Goal: Complete application form

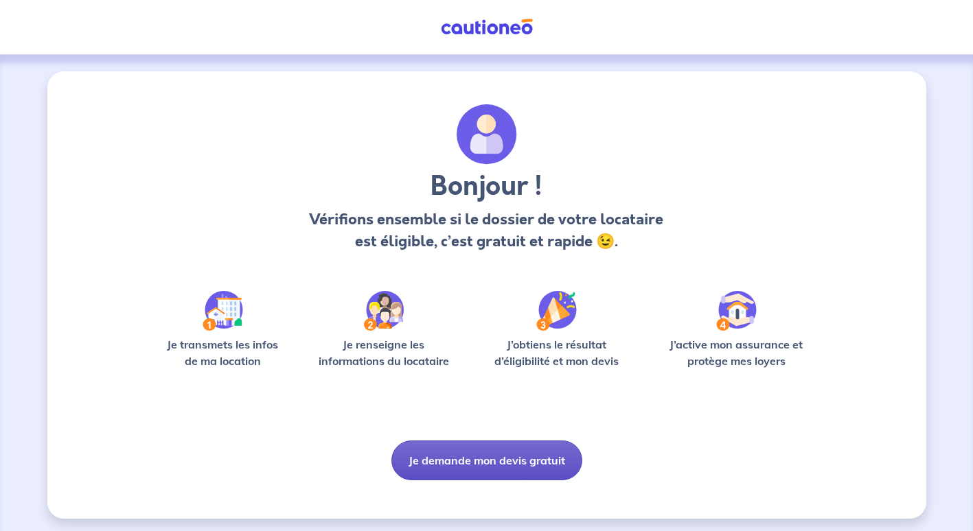
click at [467, 462] on button "Je demande mon devis gratuit" at bounding box center [486, 461] width 191 height 40
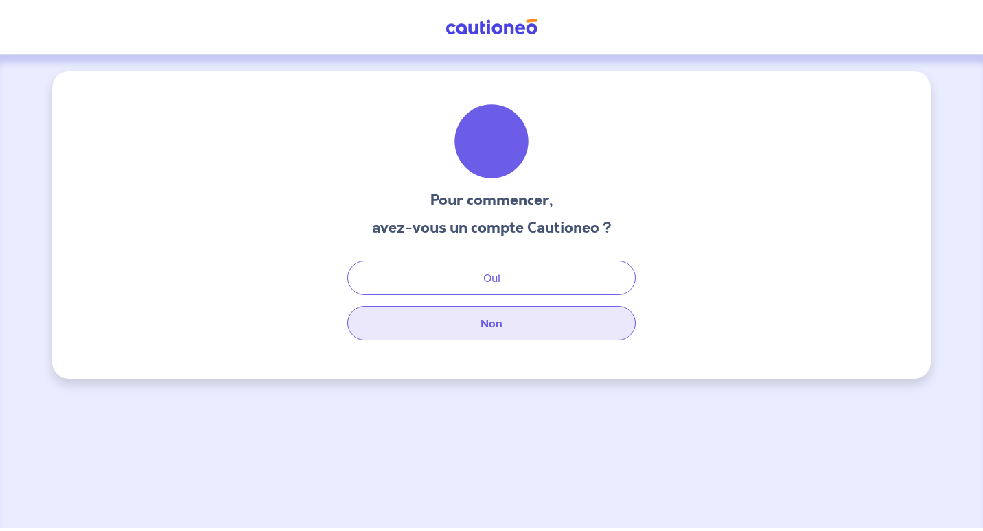
click at [496, 329] on button "Non" at bounding box center [491, 323] width 288 height 34
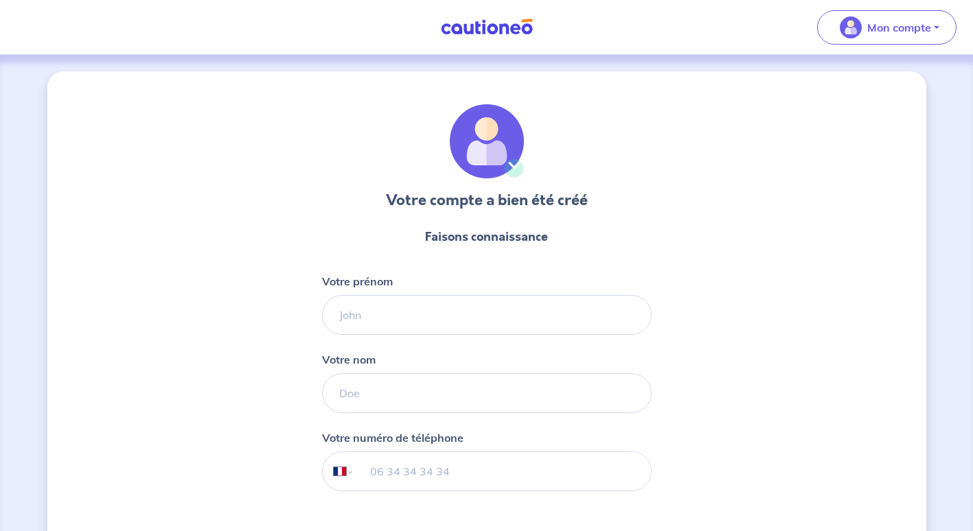
select select "FR"
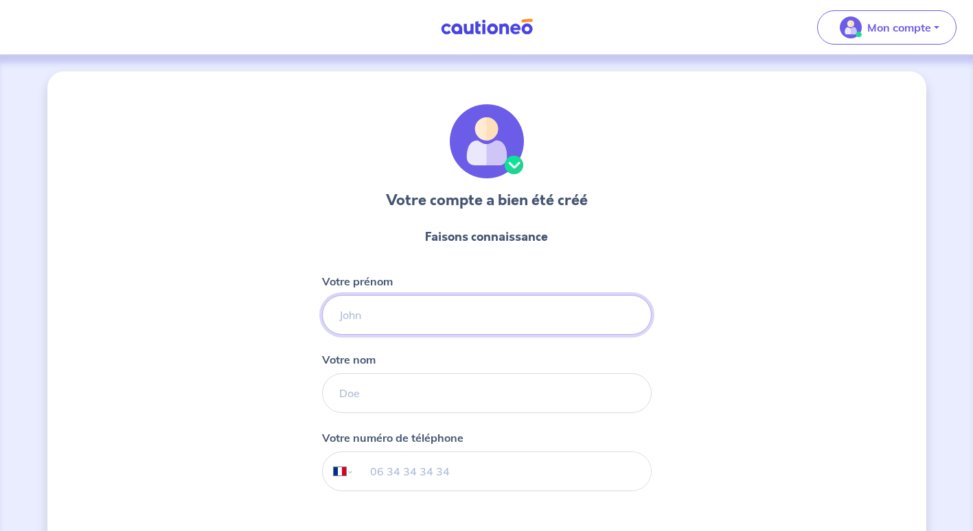
click at [373, 321] on input "Votre prénom" at bounding box center [487, 315] width 330 height 40
type input "Rmy"
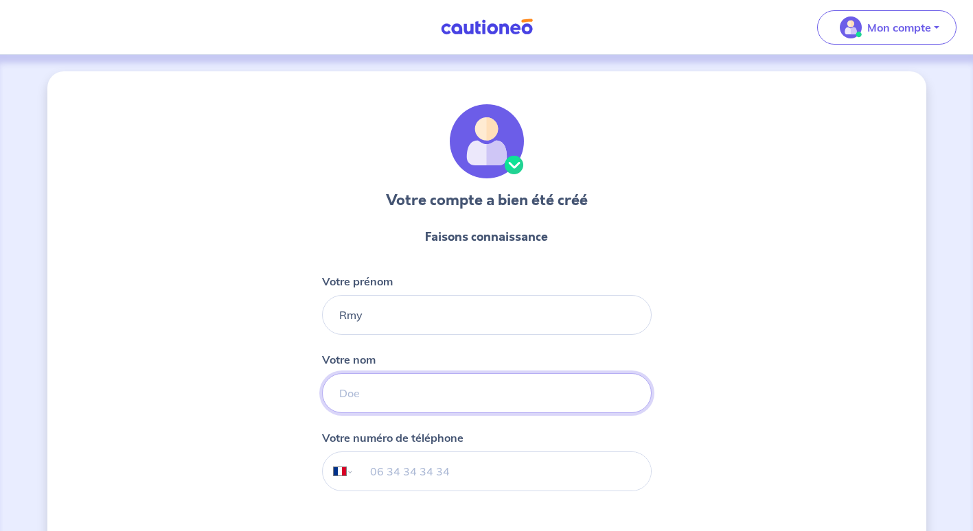
type input "CHAPOT"
type input "[PHONE_NUMBER]"
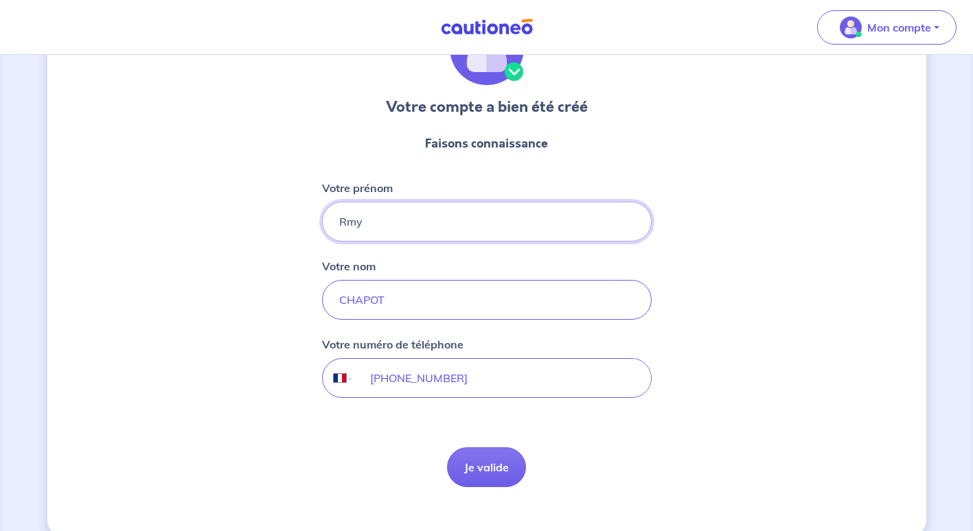
scroll to position [115, 0]
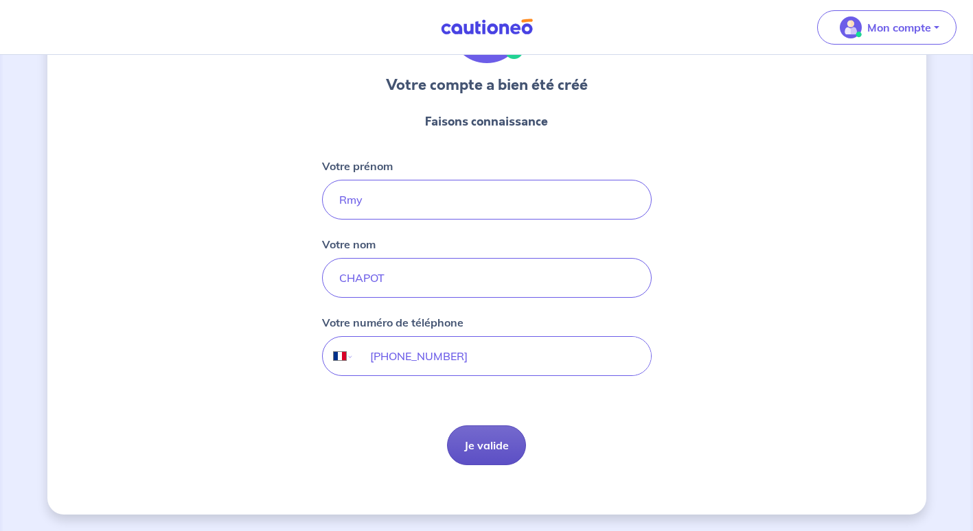
click at [482, 447] on button "Je valide" at bounding box center [486, 446] width 79 height 40
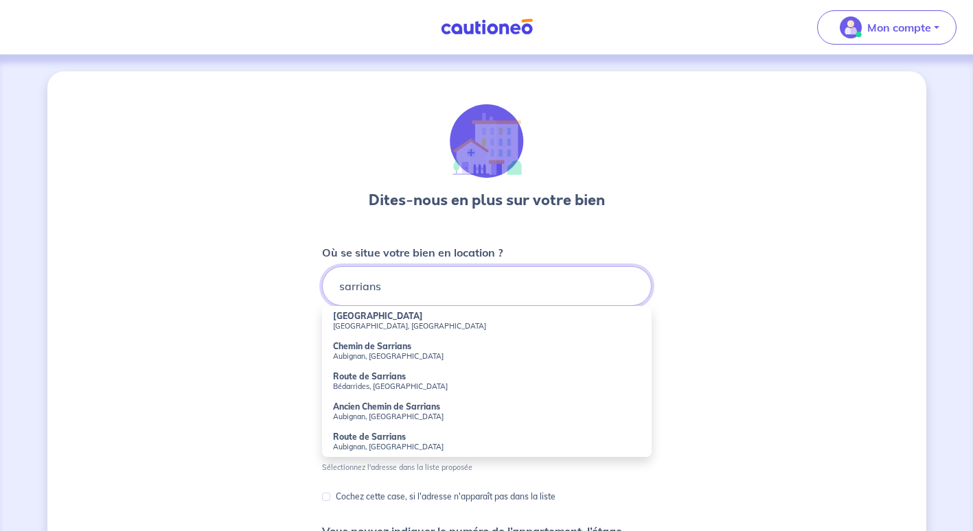
drag, startPoint x: 391, startPoint y: 289, endPoint x: 324, endPoint y: 295, distance: 66.9
click at [310, 291] on div "Dites-nous en plus sur votre bien Où se situe votre bien en location ? [GEOGRAP…" at bounding box center [486, 430] width 879 height 718
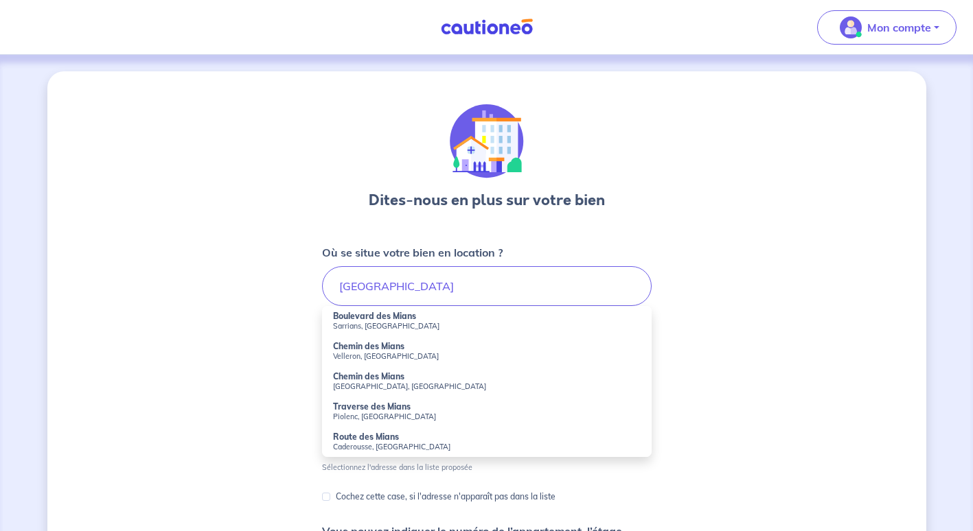
click at [367, 318] on strong "Boulevard des Mians" at bounding box center [374, 316] width 83 height 10
type input "[GEOGRAPHIC_DATA], [GEOGRAPHIC_DATA], [GEOGRAPHIC_DATA]"
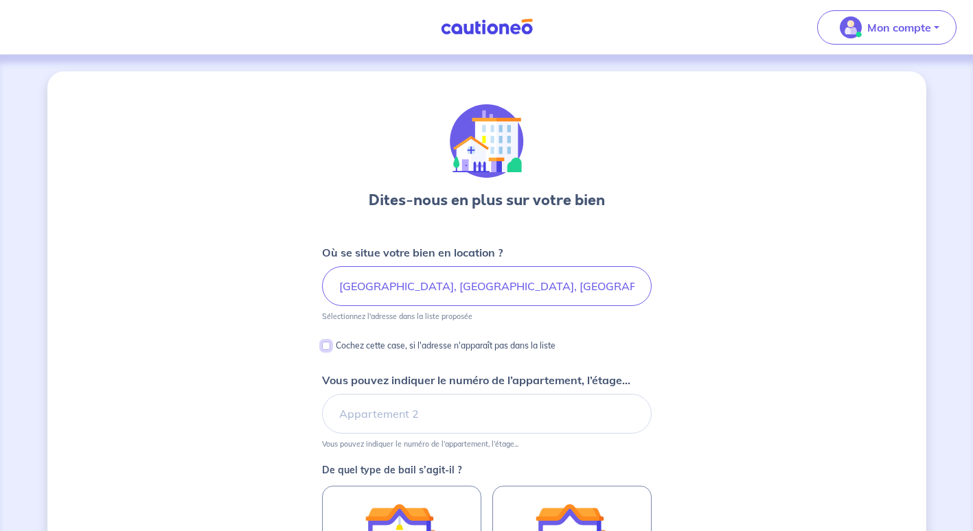
click at [323, 349] on input "Cochez cette case, si l'adresse n'apparaît pas dans la liste" at bounding box center [326, 346] width 8 height 8
checkbox input "true"
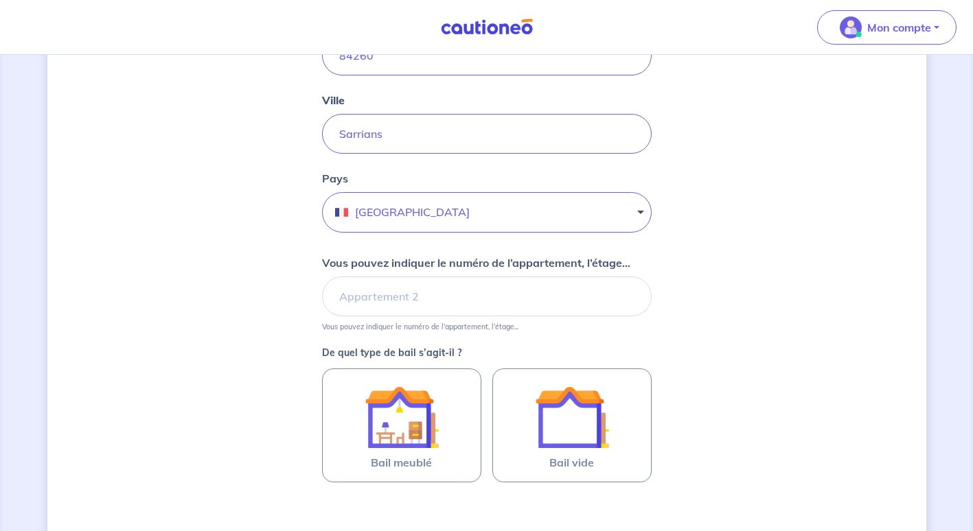
scroll to position [412, 0]
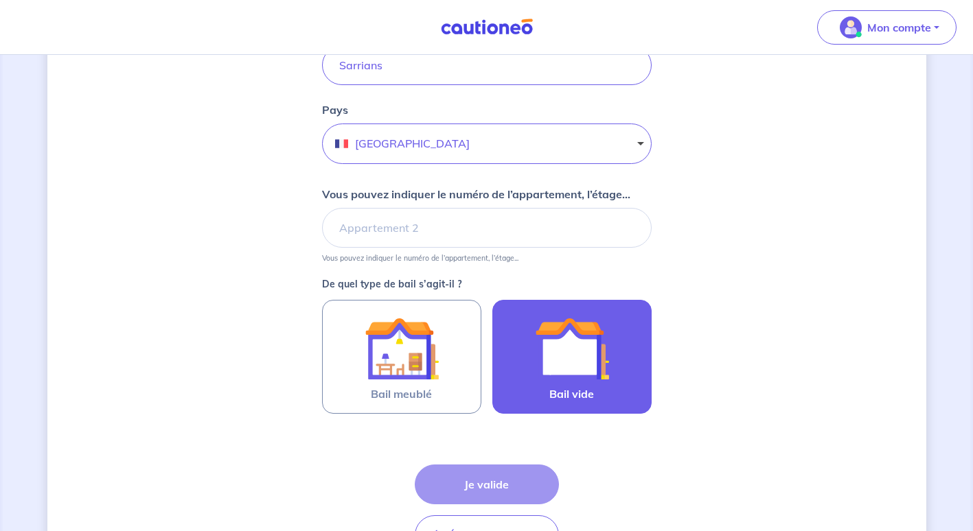
click at [563, 369] on img at bounding box center [572, 349] width 74 height 74
click at [0, 0] on input "Bail vide" at bounding box center [0, 0] width 0 height 0
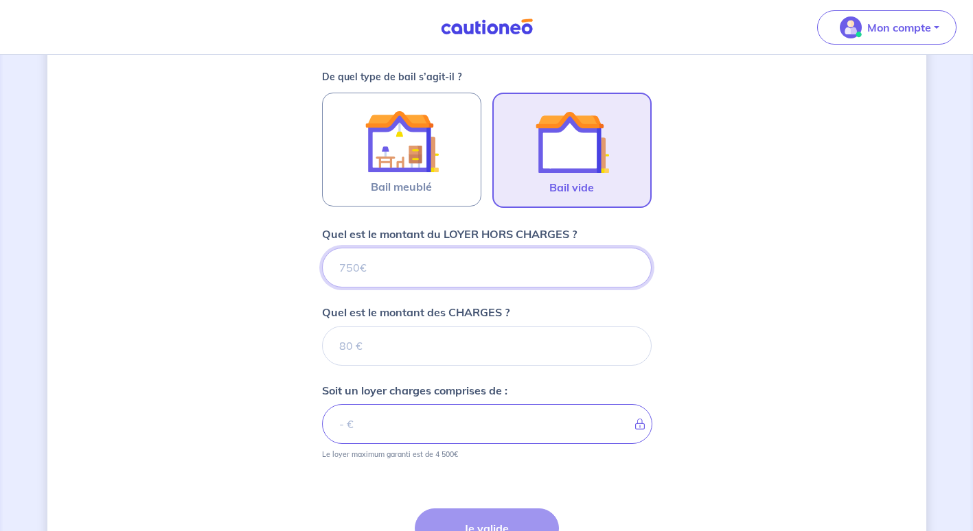
scroll to position [615, 0]
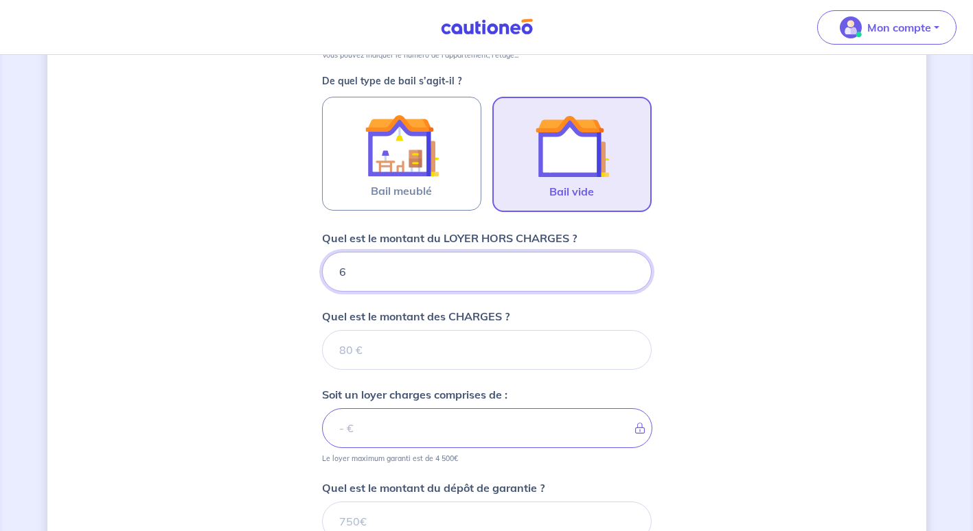
type input "60"
type input "6000"
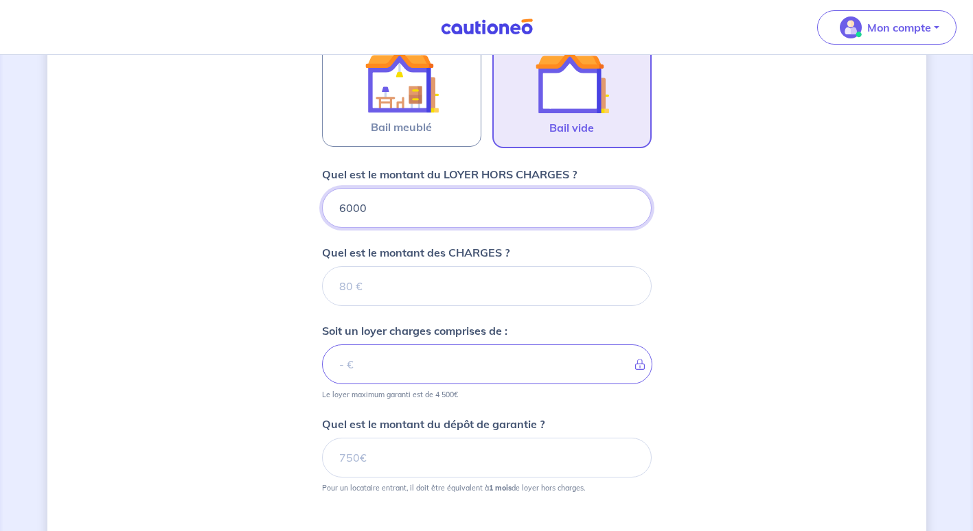
scroll to position [684, 0]
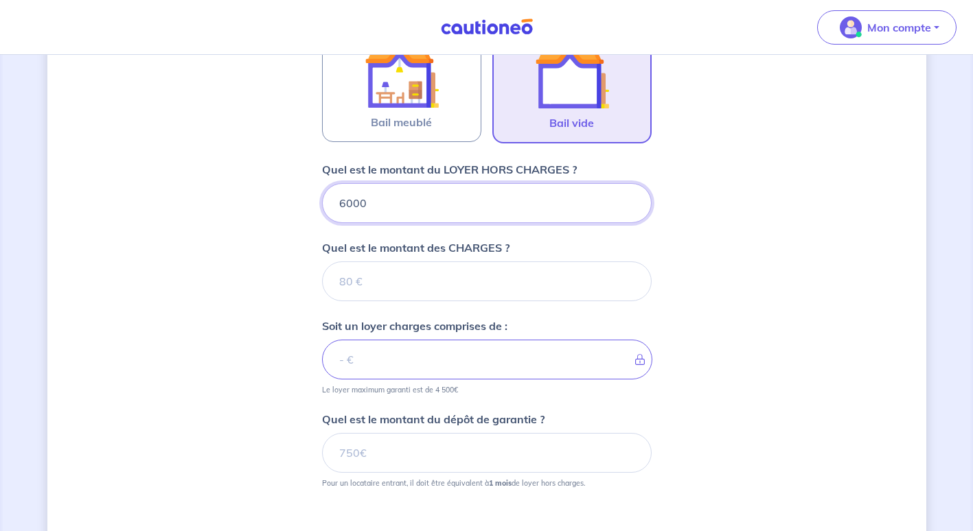
type input "6000"
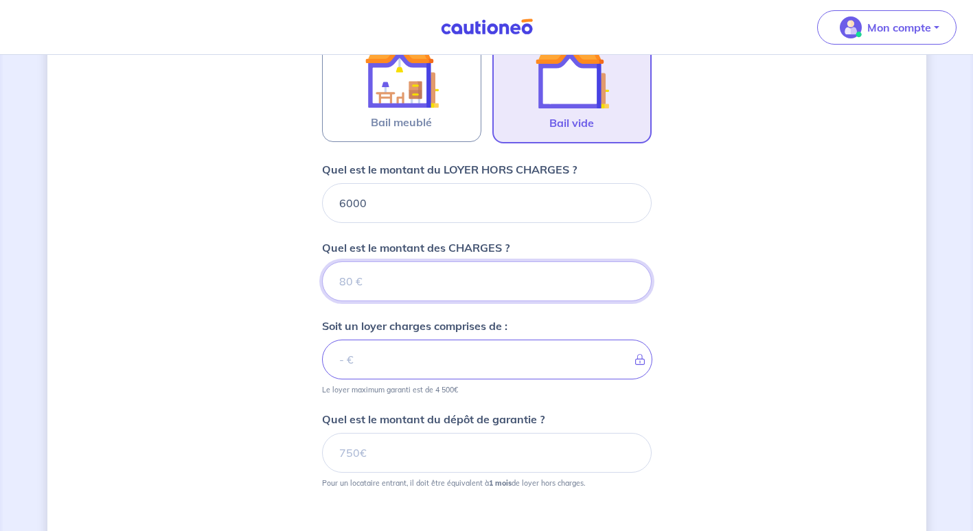
click at [345, 286] on input "Quel est le montant des CHARGES ?" at bounding box center [487, 282] width 330 height 40
type input "0"
type input "6000"
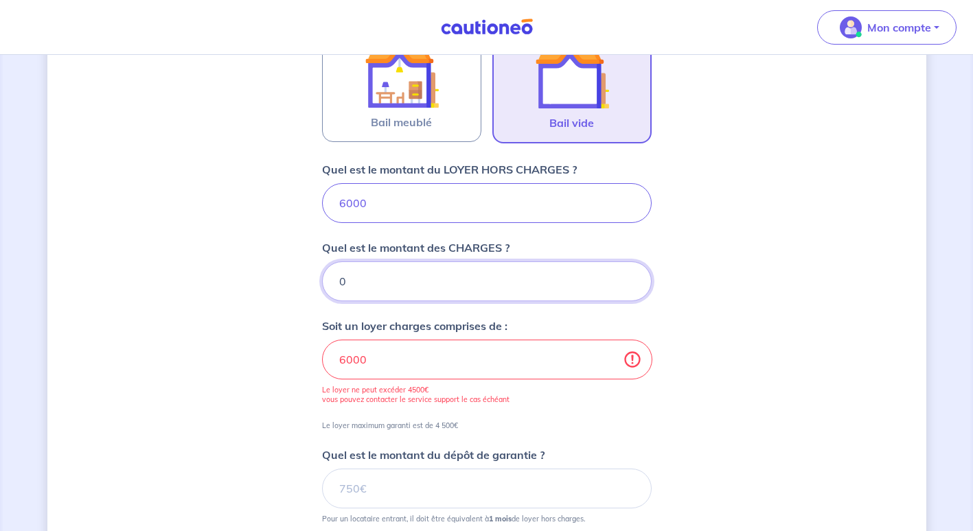
type input "0"
drag, startPoint x: 365, startPoint y: 206, endPoint x: 306, endPoint y: 218, distance: 60.2
click at [308, 217] on div "Dites-nous en plus sur votre bien Cochez cette case, si l'adresse n'apparaît pa…" at bounding box center [486, 51] width 879 height 1326
type input "45"
type input "4"
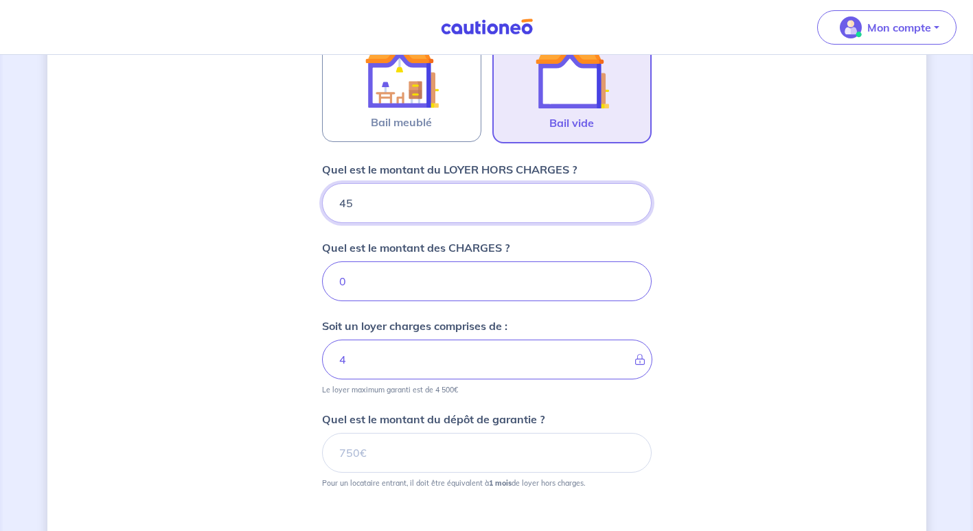
type input "450"
type input "45"
type input "4500"
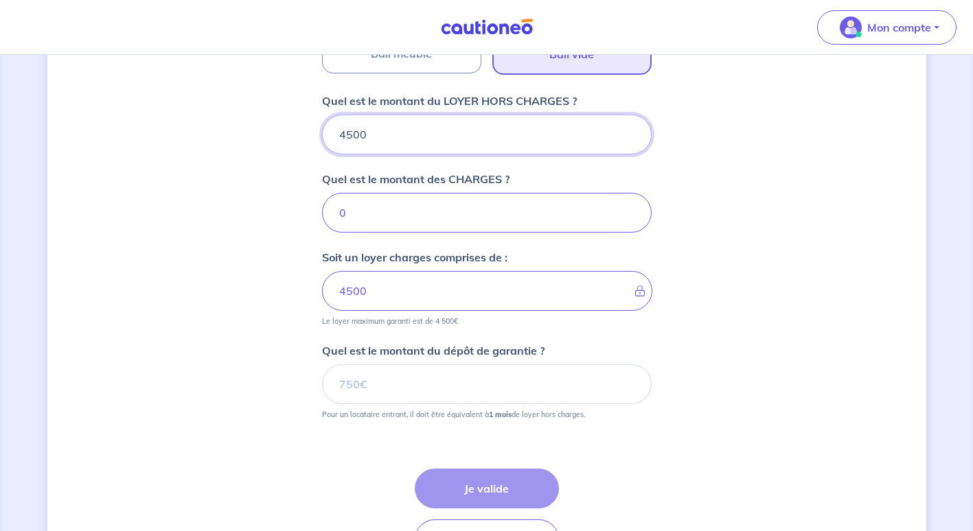
type input "4500"
click at [405, 380] on input "Quel est le montant du dépôt de garantie ?" at bounding box center [487, 385] width 330 height 40
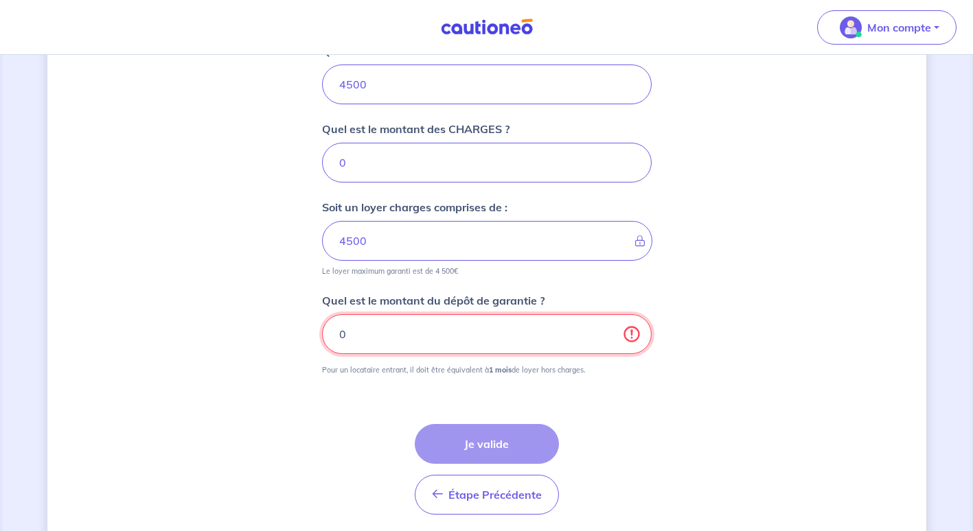
scroll to position [851, 0]
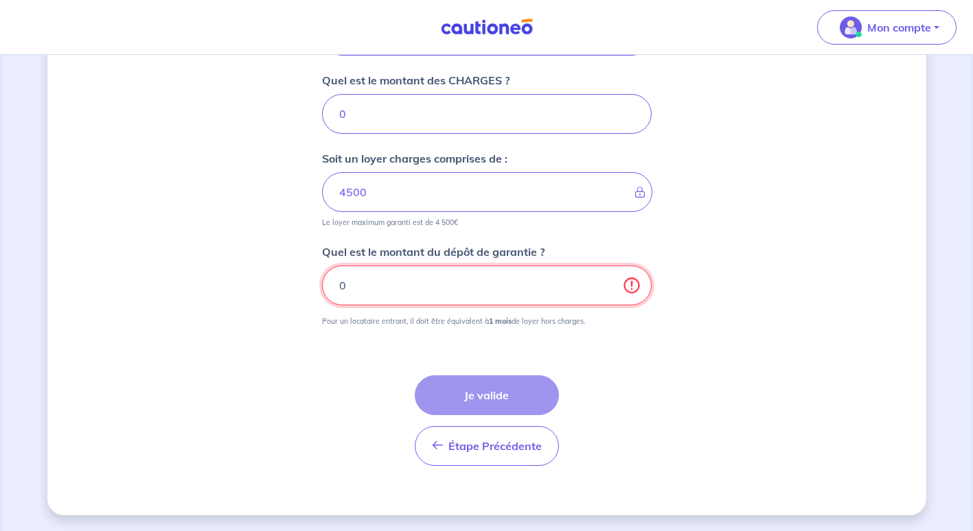
type input "0"
click at [490, 397] on div "Étape Précédente Précédent Je valide Je valide" at bounding box center [487, 421] width 144 height 91
click at [375, 292] on input "0" at bounding box center [487, 286] width 330 height 40
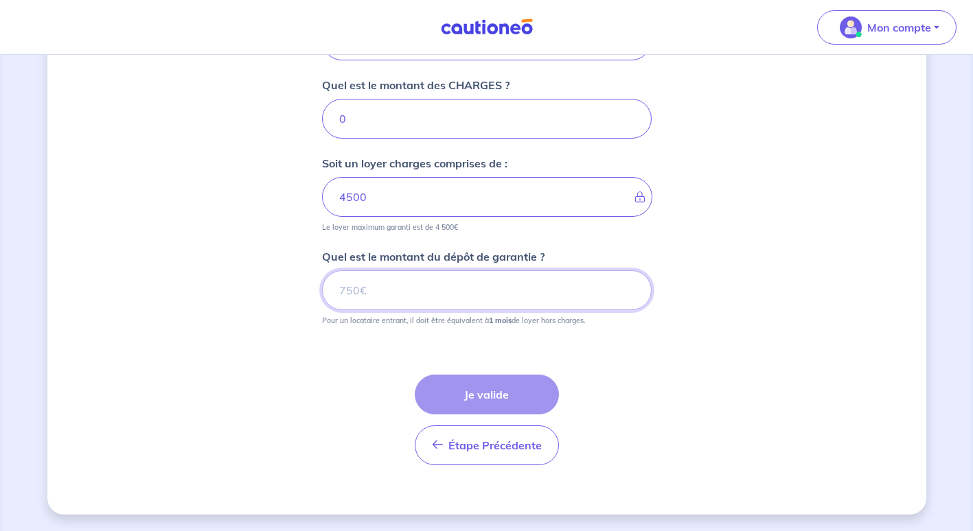
scroll to position [846, 0]
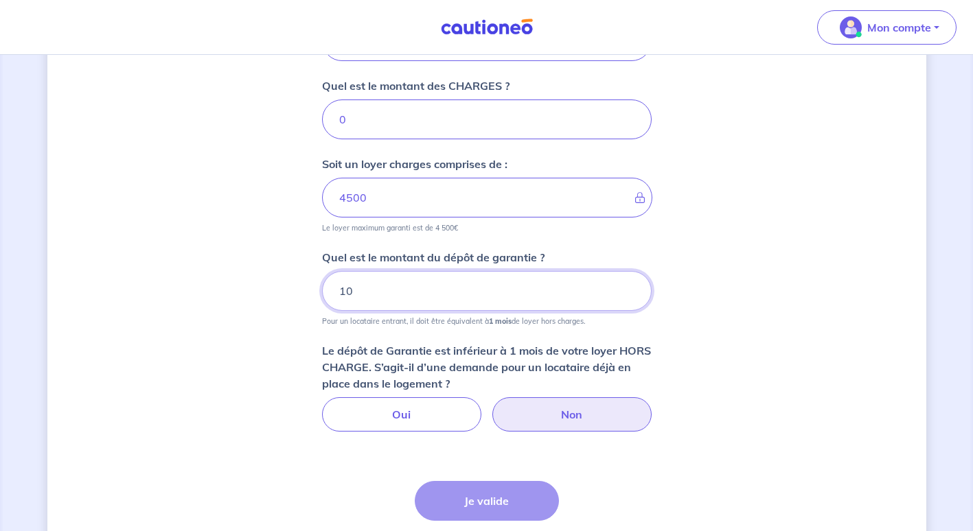
type input "10"
click at [518, 413] on label "Non" at bounding box center [571, 414] width 159 height 34
click at [491, 406] on input "Non" at bounding box center [486, 401] width 9 height 9
radio input "true"
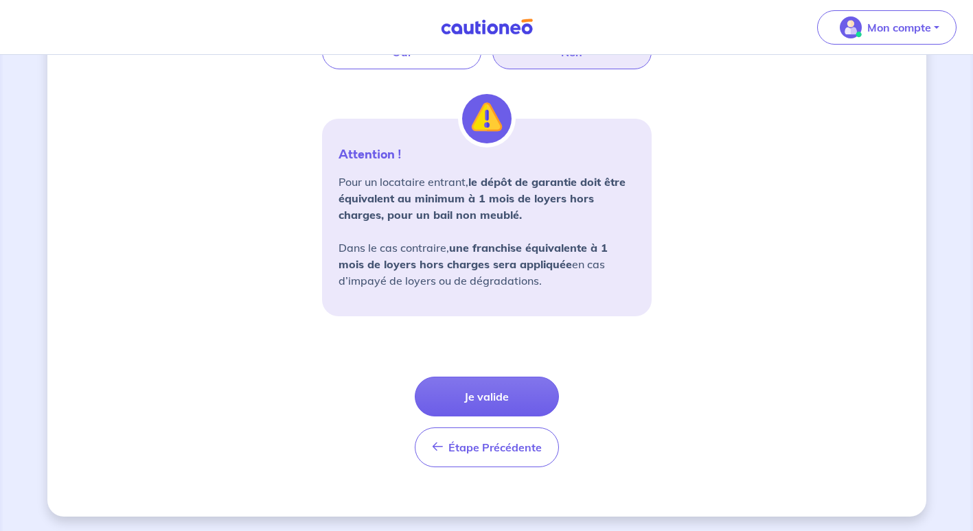
scroll to position [1210, 0]
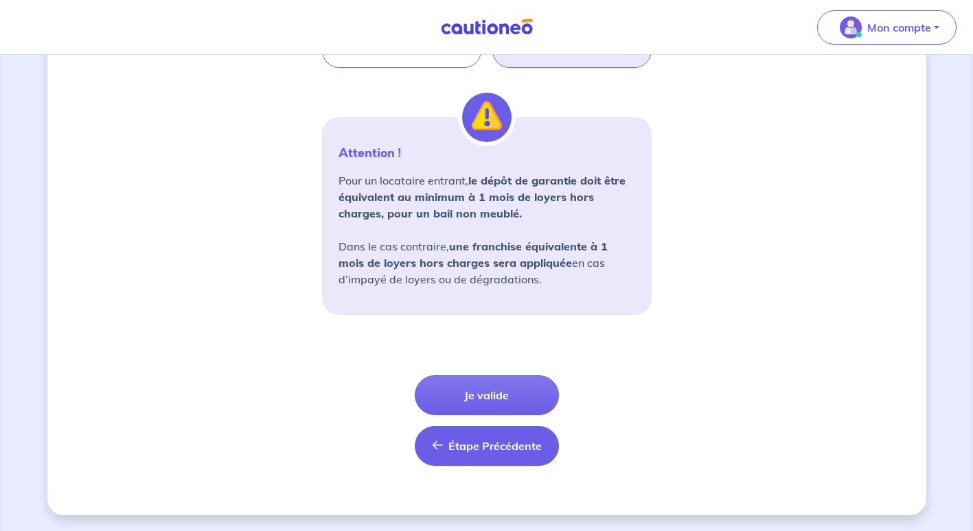
click at [436, 443] on icon "button" at bounding box center [437, 445] width 11 height 11
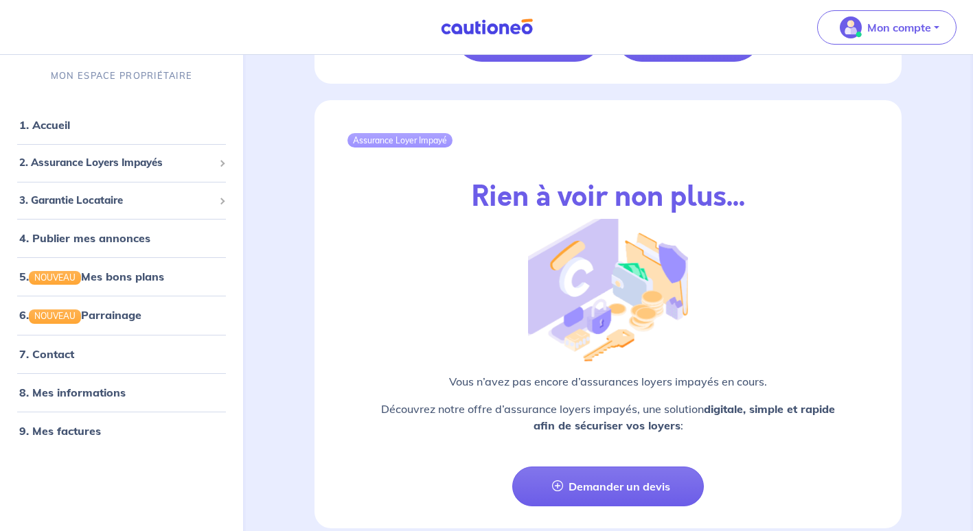
scroll to position [1633, 0]
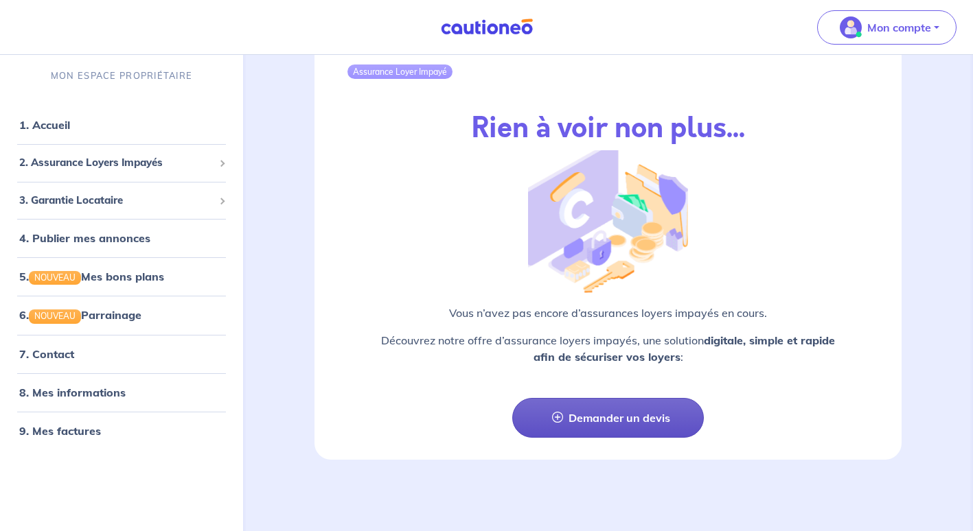
click at [612, 419] on link "Demander un devis" at bounding box center [608, 418] width 192 height 40
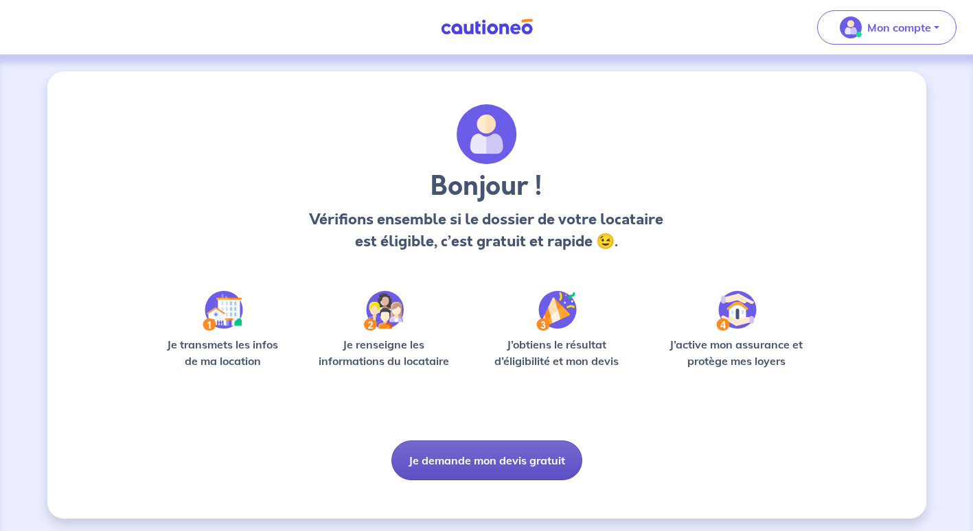
click at [487, 459] on button "Je demande mon devis gratuit" at bounding box center [486, 461] width 191 height 40
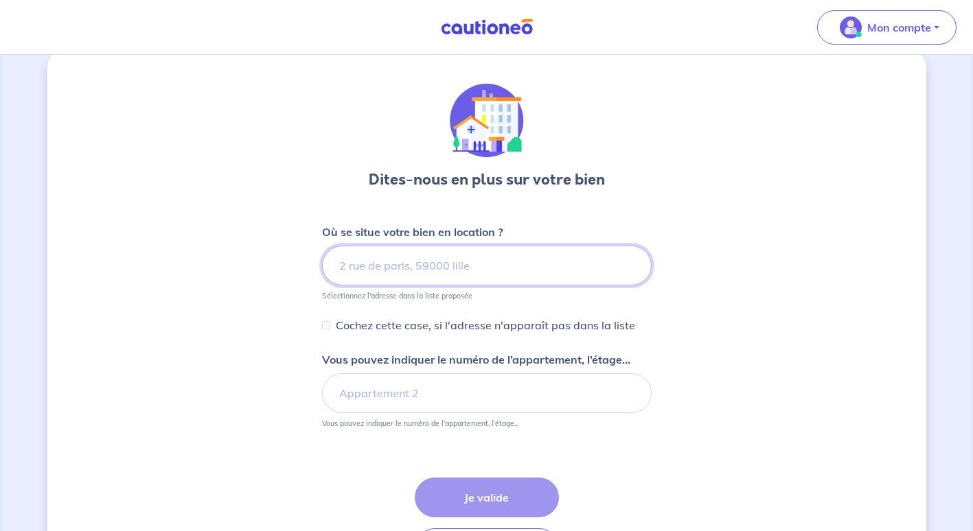
scroll to position [124, 0]
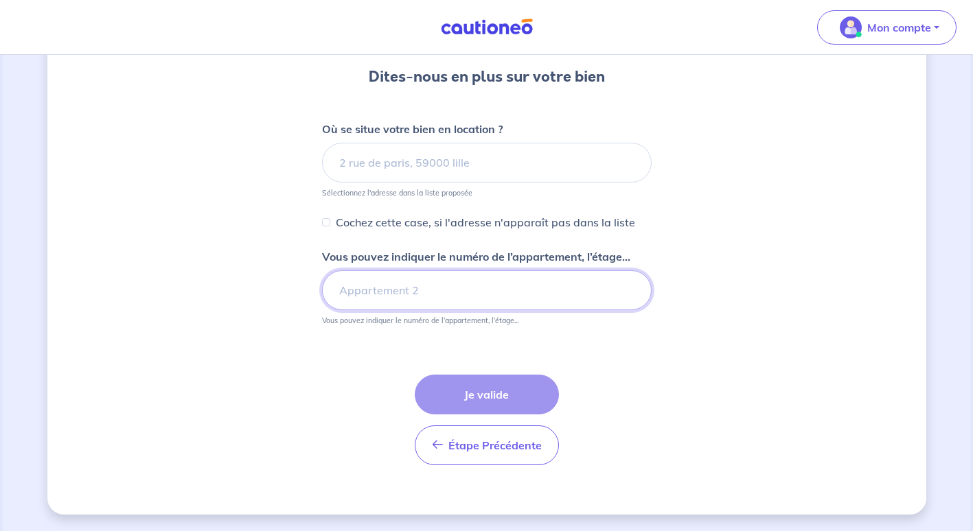
click at [457, 296] on input "Vous pouvez indiquer le numéro de l’appartement, l’étage..." at bounding box center [487, 290] width 330 height 40
click at [458, 387] on div "Étape Précédente Précédent Je valide Je valide" at bounding box center [487, 420] width 144 height 91
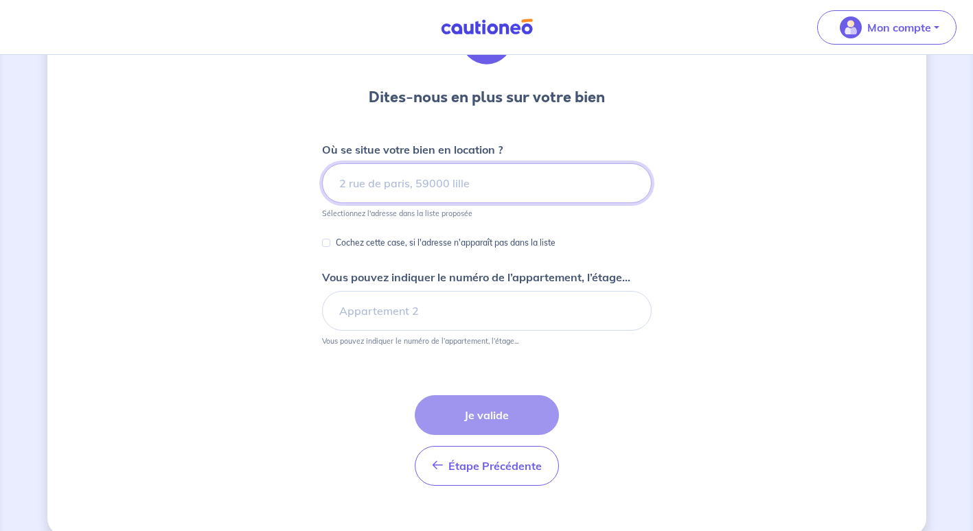
scroll to position [55, 0]
